Goal: Transaction & Acquisition: Purchase product/service

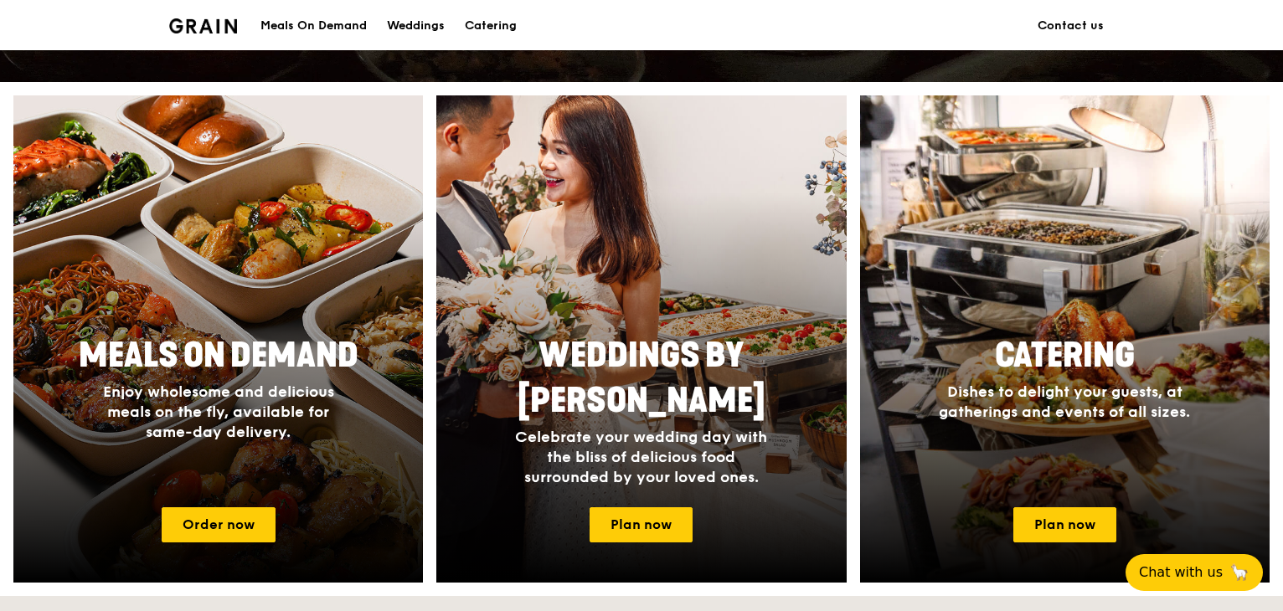
scroll to position [670, 0]
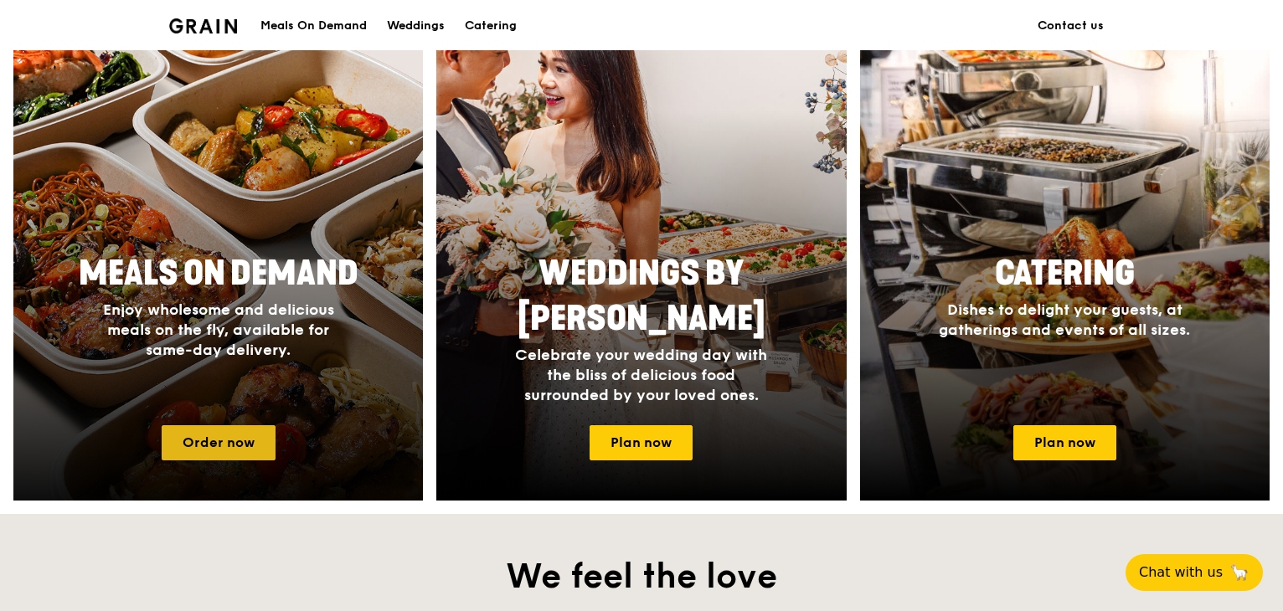
click at [198, 452] on link "Order now" at bounding box center [219, 442] width 114 height 35
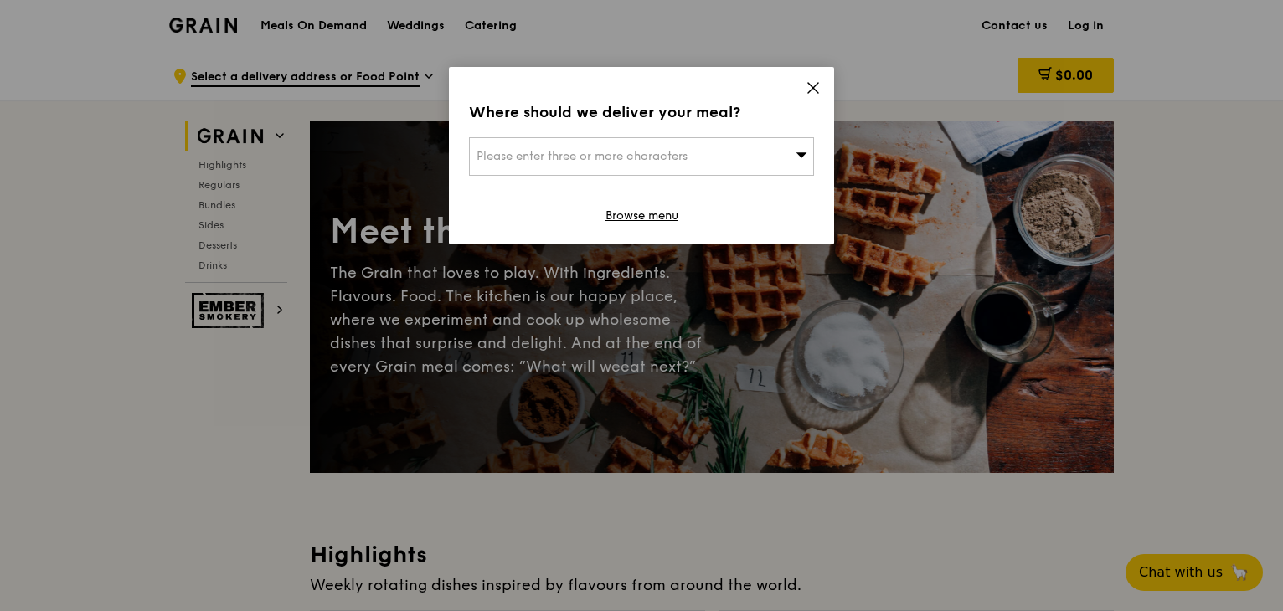
click at [693, 166] on div "Please enter three or more characters" at bounding box center [641, 156] width 345 height 39
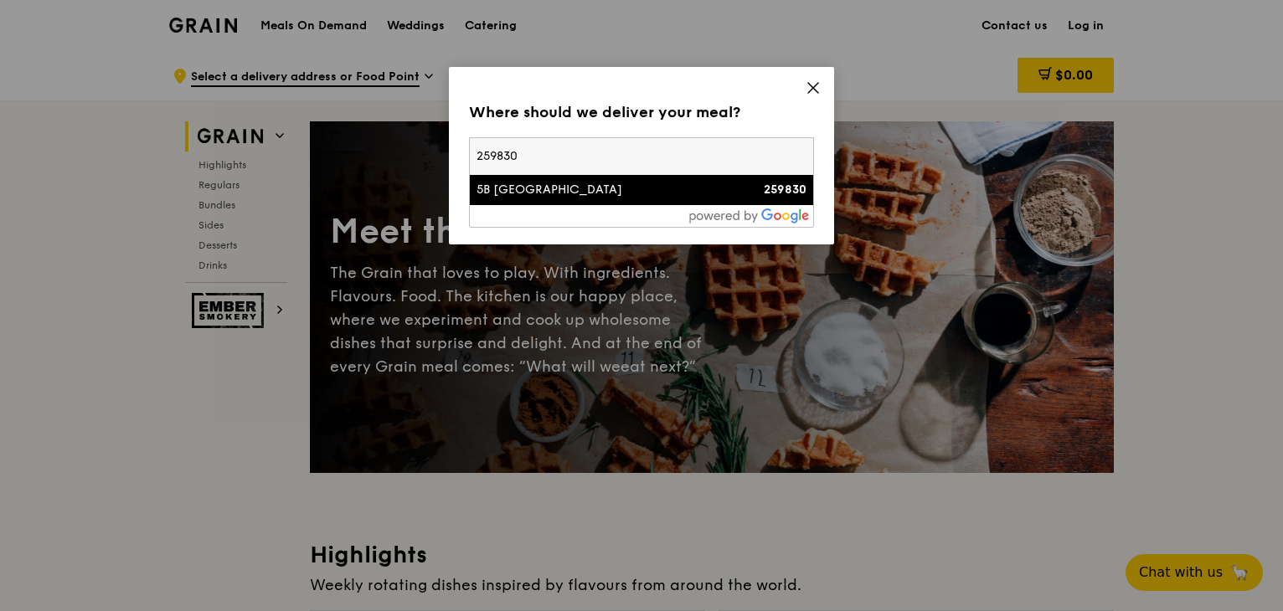
type input "259830"
click at [674, 203] on li "5B [GEOGRAPHIC_DATA] 259830" at bounding box center [641, 190] width 343 height 30
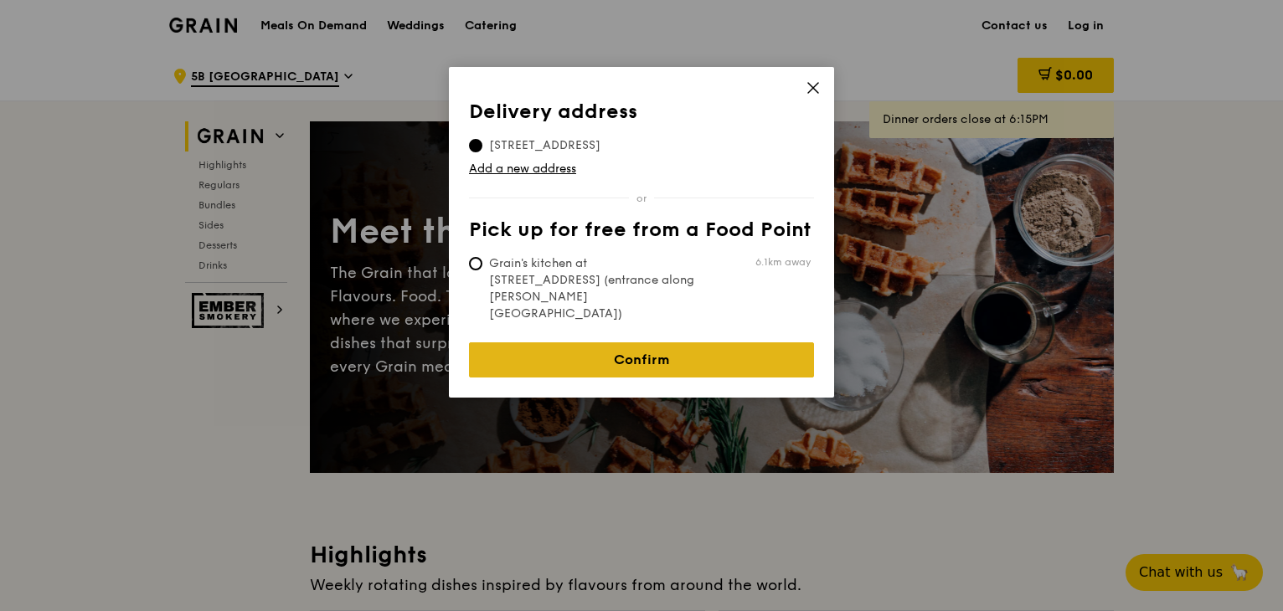
click at [676, 342] on link "Confirm" at bounding box center [641, 359] width 345 height 35
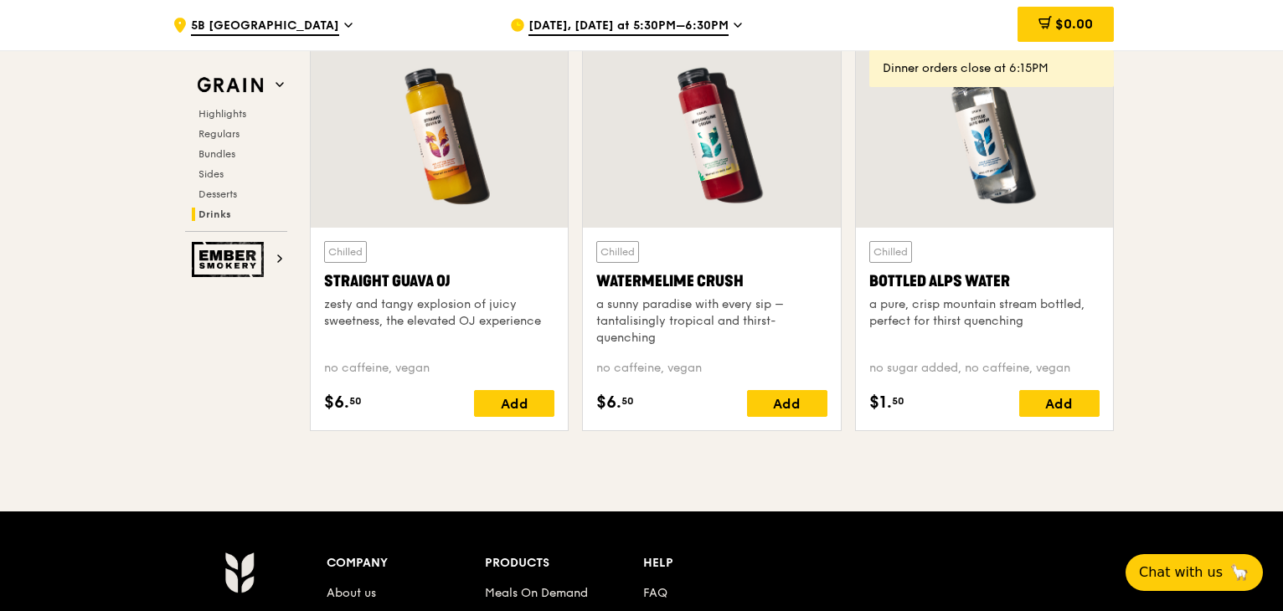
scroll to position [6866, 0]
